Goal: Navigation & Orientation: Go to known website

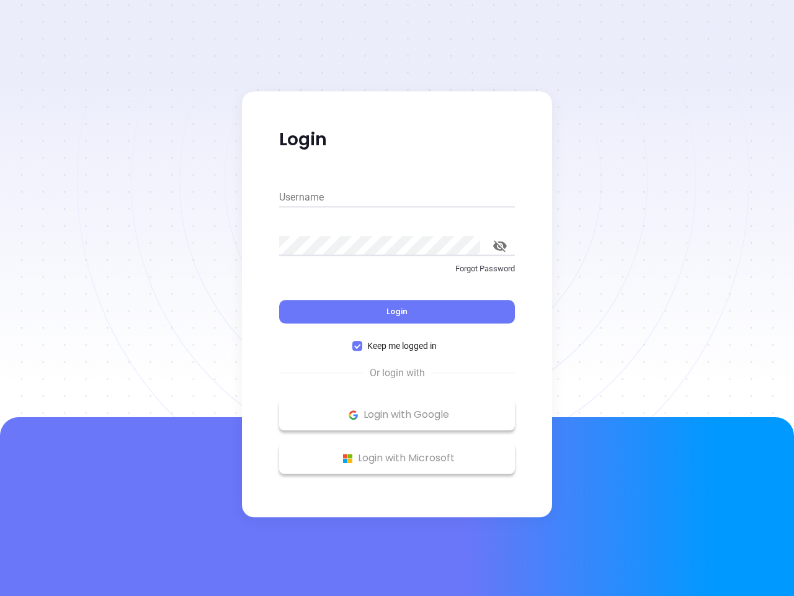
click at [397, 298] on div "Login" at bounding box center [397, 304] width 236 height 38
click at [397, 197] on input "Username" at bounding box center [397, 197] width 236 height 20
click at [500, 246] on icon "toggle password visibility" at bounding box center [500, 246] width 14 height 12
click at [397, 311] on span "Login" at bounding box center [397, 311] width 21 height 11
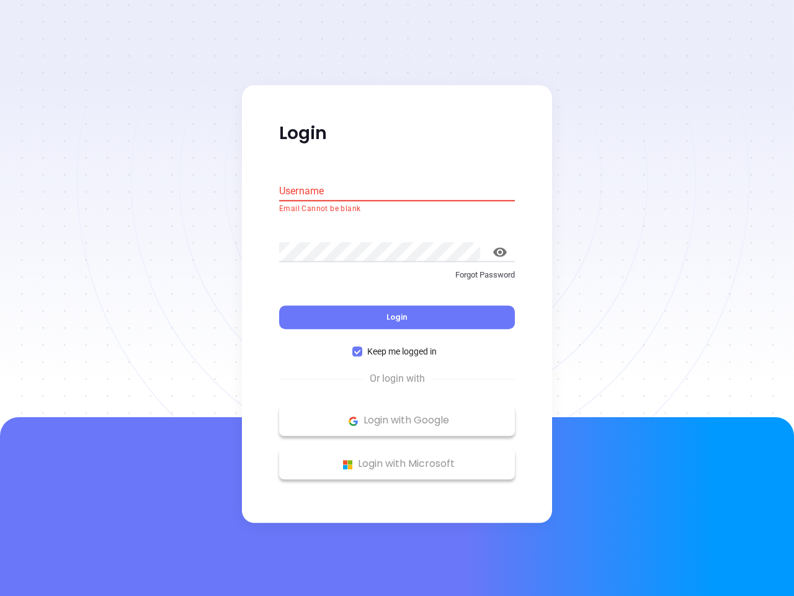
click at [397, 346] on span "Keep me logged in" at bounding box center [401, 352] width 79 height 14
click at [362, 347] on input "Keep me logged in" at bounding box center [357, 352] width 10 height 10
checkbox input "false"
click at [397, 414] on p "Login with Google" at bounding box center [396, 420] width 223 height 19
click at [397, 458] on p "Login with Microsoft" at bounding box center [396, 464] width 223 height 19
